Goal: Subscribe to service/newsletter

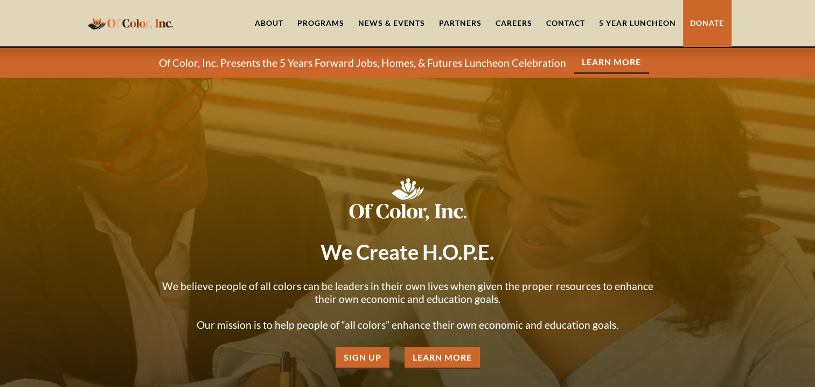
click at [271, 23] on link "About" at bounding box center [269, 23] width 43 height 46
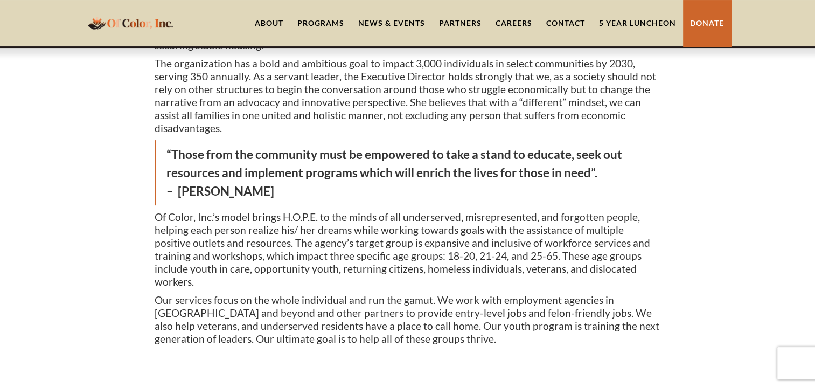
scroll to position [216, 0]
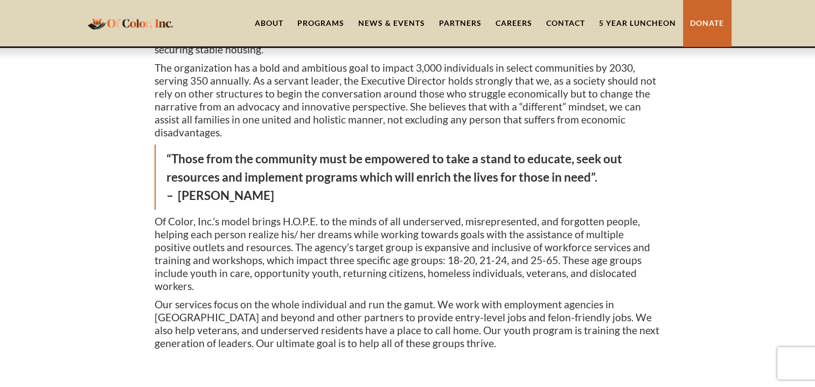
click at [398, 22] on link "News & Events" at bounding box center [391, 23] width 81 height 46
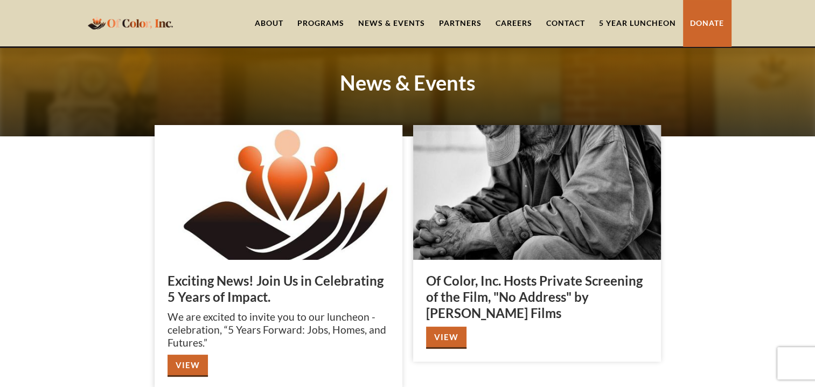
scroll to position [108, 0]
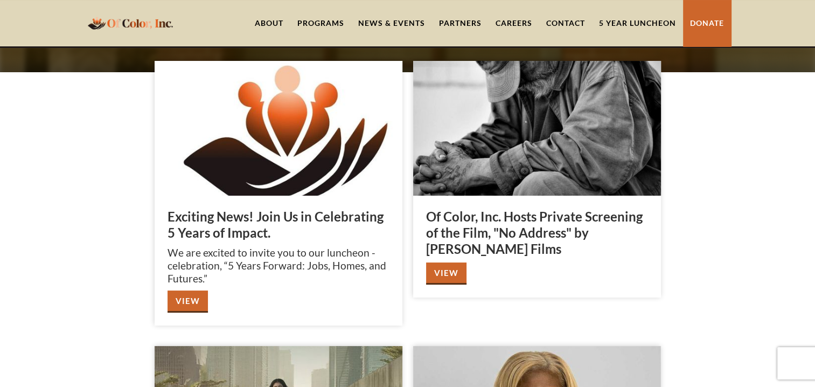
click at [188, 302] on link "View" at bounding box center [188, 301] width 40 height 22
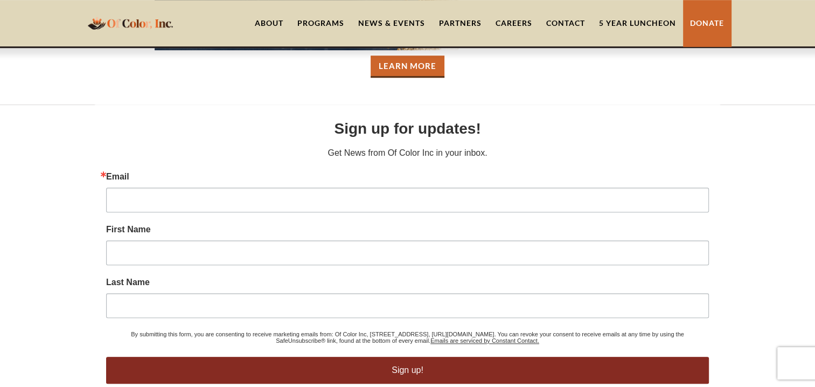
scroll to position [862, 0]
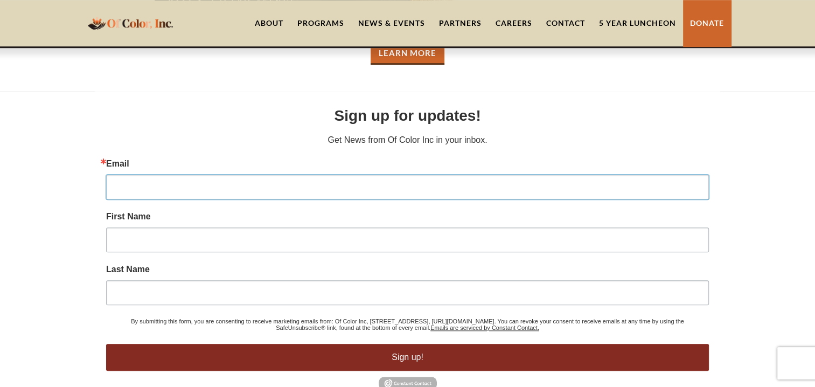
click at [181, 195] on input "Email" at bounding box center [407, 187] width 603 height 25
type input "sherri@phx-nfp.org"
type input "Sherri"
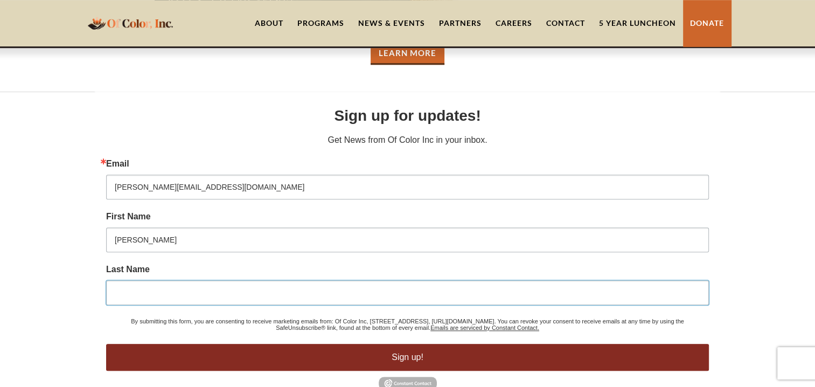
type input "Allen-Reeves"
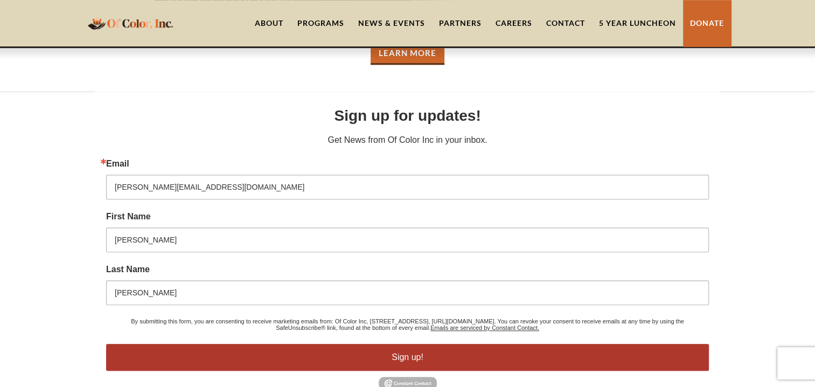
click at [407, 356] on button "Sign up!" at bounding box center [407, 357] width 603 height 27
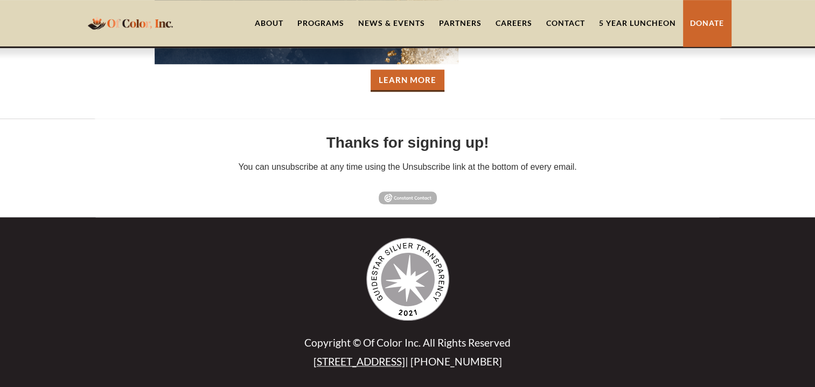
scroll to position [834, 0]
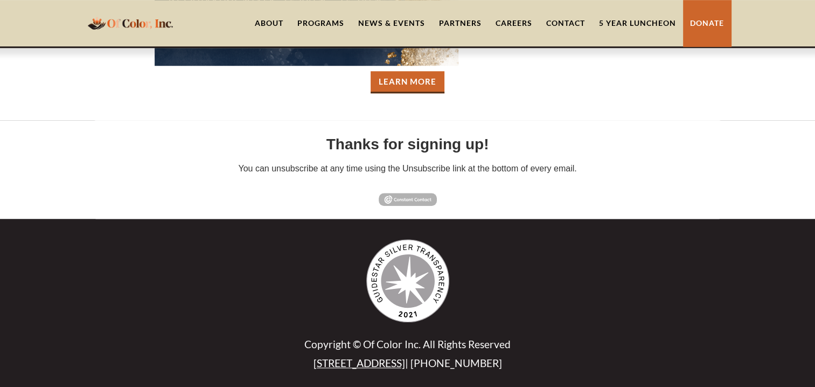
click at [396, 24] on link "News & Events" at bounding box center [391, 23] width 81 height 46
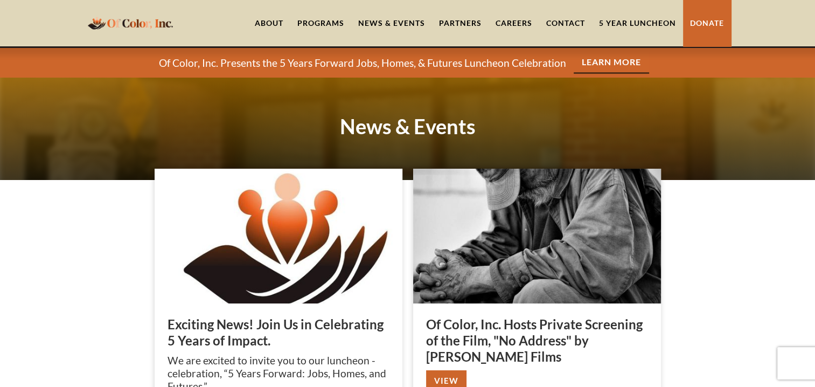
click at [636, 23] on link "5 Year Luncheon" at bounding box center [637, 23] width 91 height 46
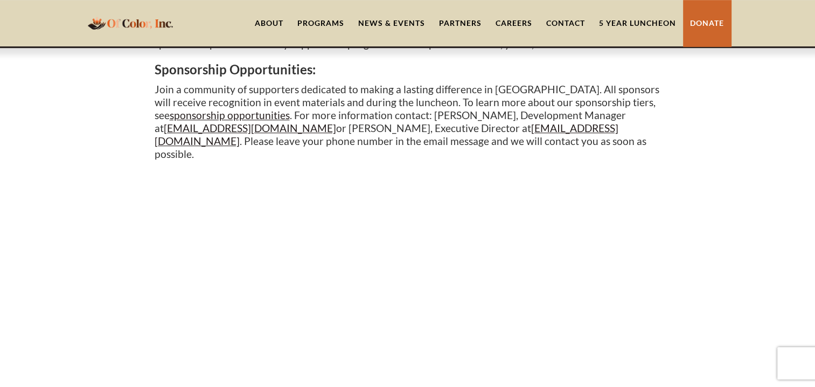
scroll to position [647, 0]
